Goal: Information Seeking & Learning: Find specific fact

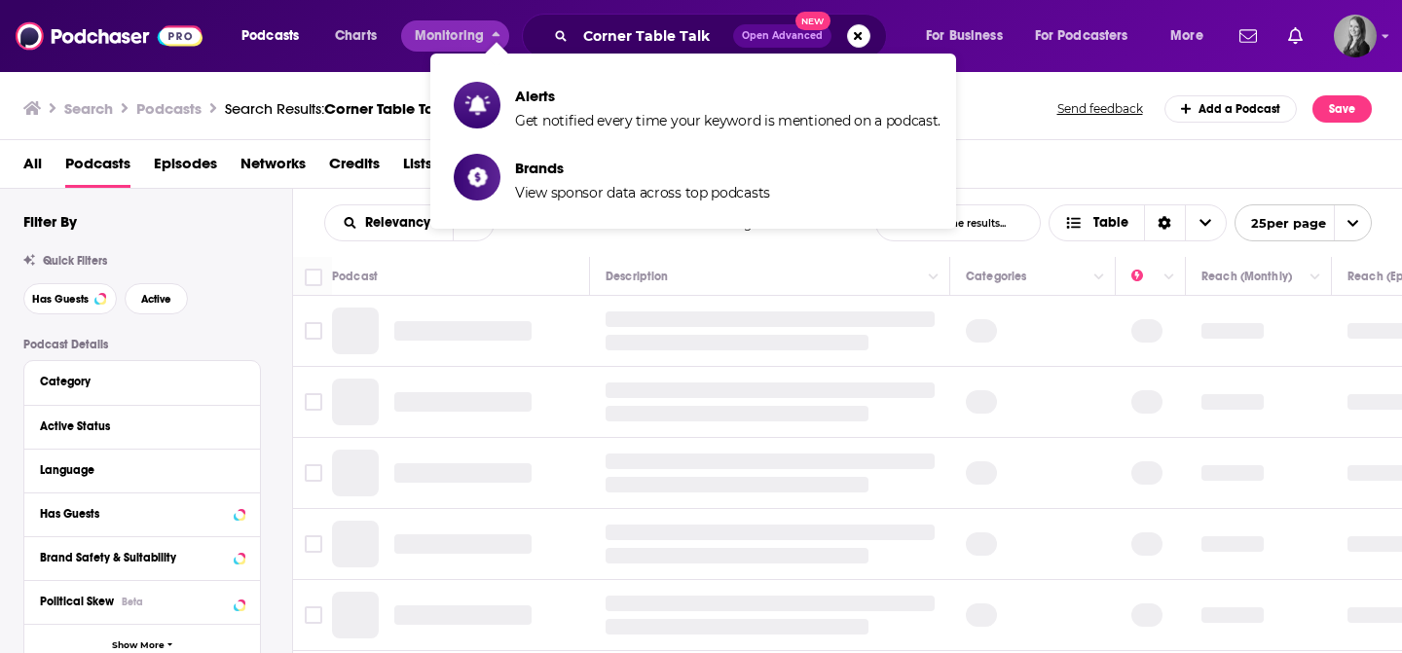
click at [569, 18] on div "Corner Table Talk Open Advanced New" at bounding box center [704, 36] width 365 height 45
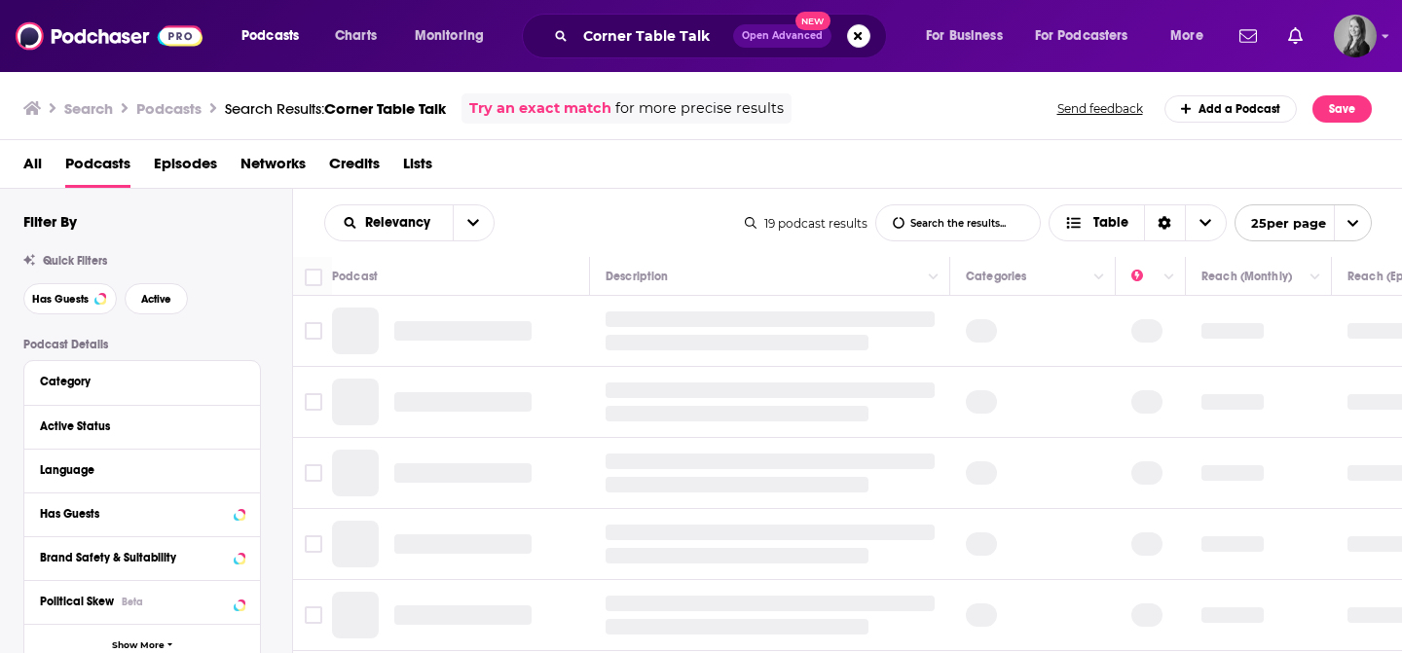
click at [569, 23] on div "Corner Table Talk Open Advanced New" at bounding box center [704, 36] width 365 height 45
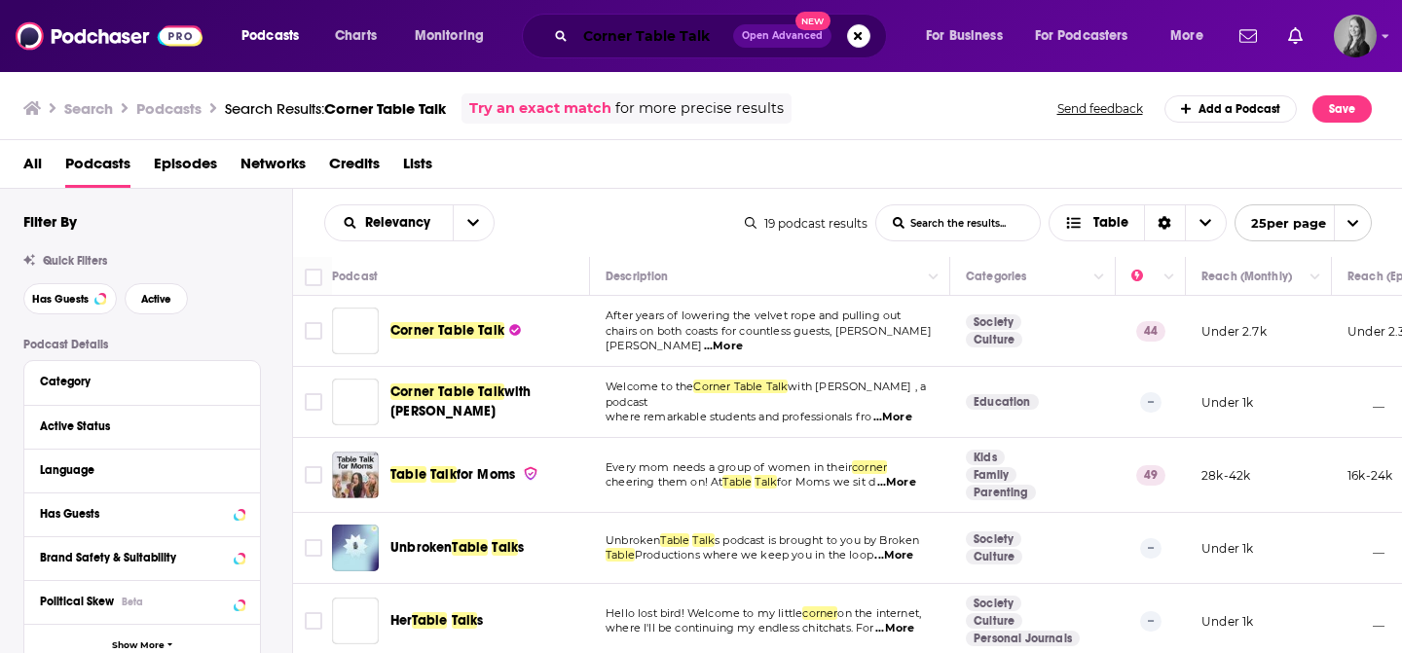
click at [604, 33] on input "Corner Table Talk" at bounding box center [654, 35] width 158 height 31
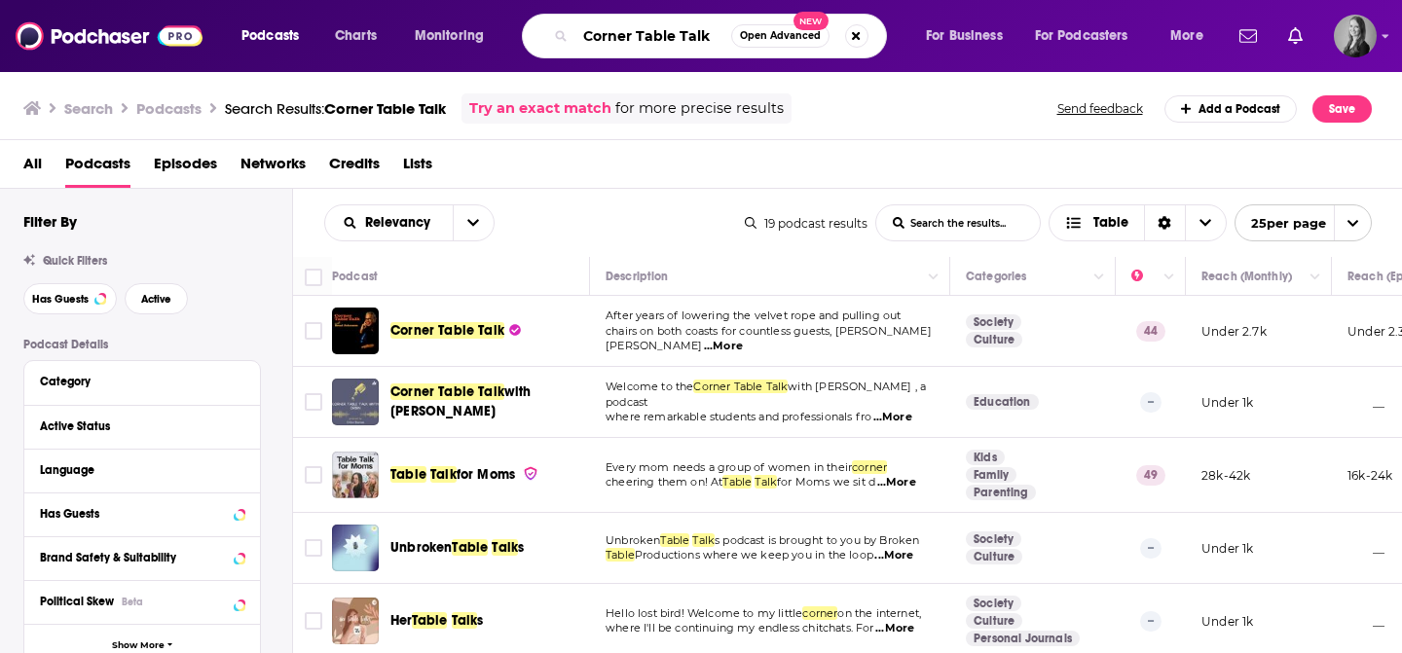
click at [604, 33] on input "Corner Table Talk" at bounding box center [653, 35] width 156 height 31
paste input "The Ambii Alert Podcast"
type input "The Ambii Alert Podcast"
